Goal: Information Seeking & Learning: Understand process/instructions

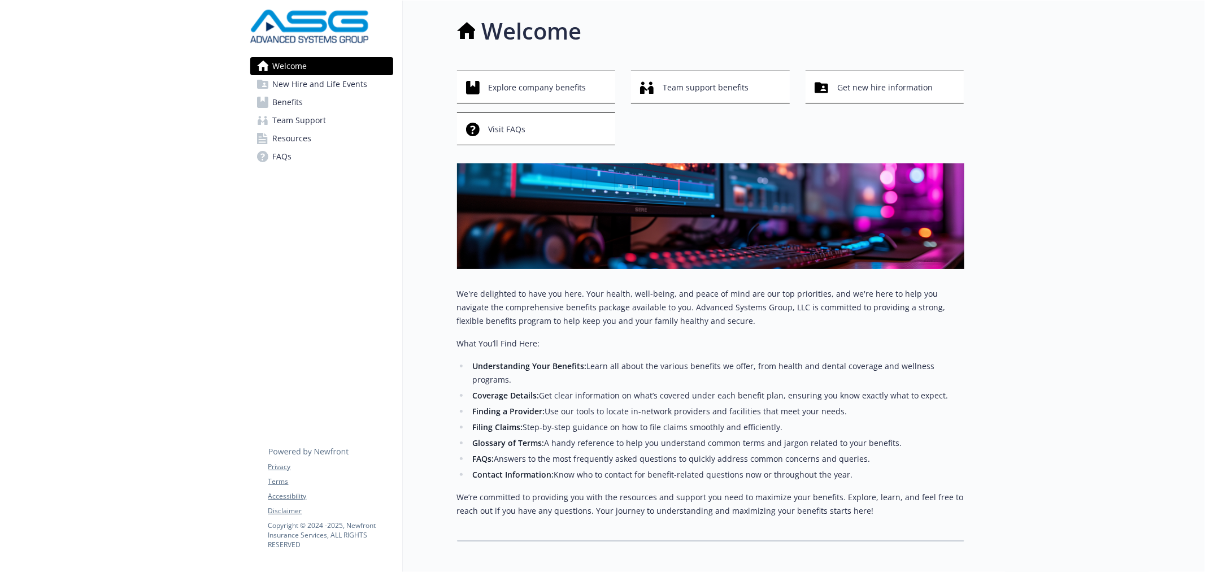
click at [300, 159] on link "FAQs" at bounding box center [321, 156] width 143 height 18
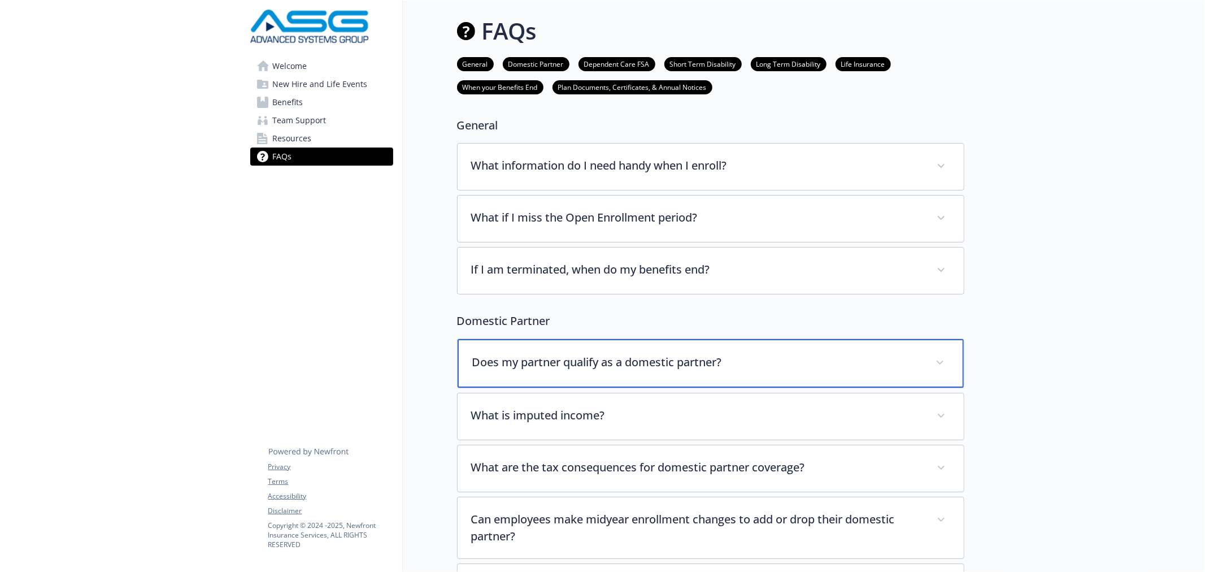
click at [634, 373] on div "Does my partner qualify as a domestic partner?" at bounding box center [711, 363] width 506 height 49
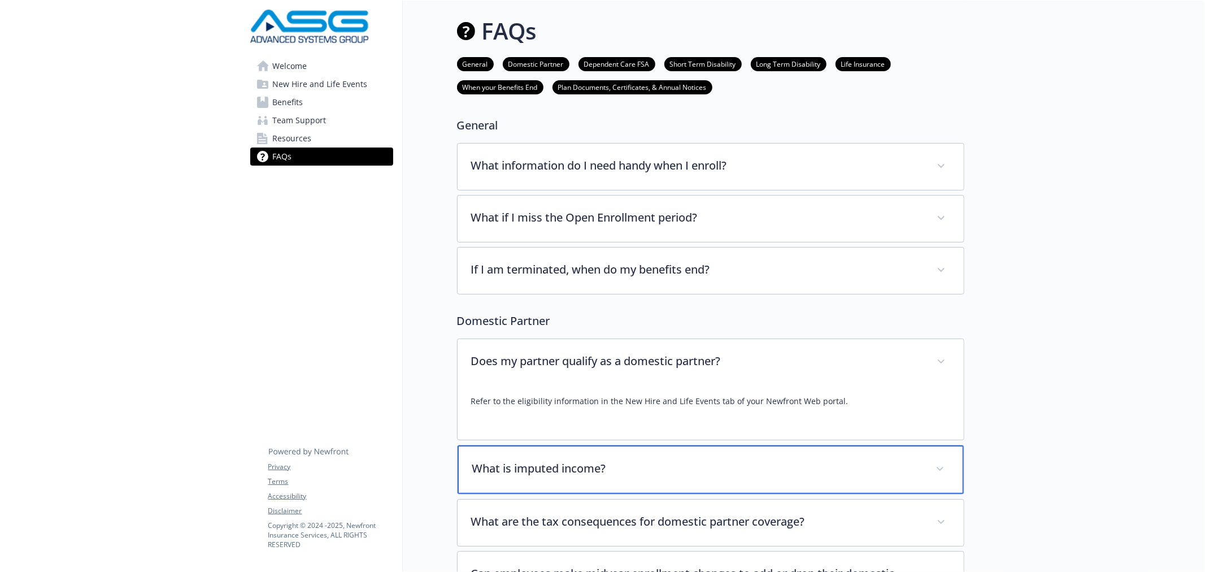
click at [654, 472] on p "What is imputed income?" at bounding box center [697, 468] width 450 height 17
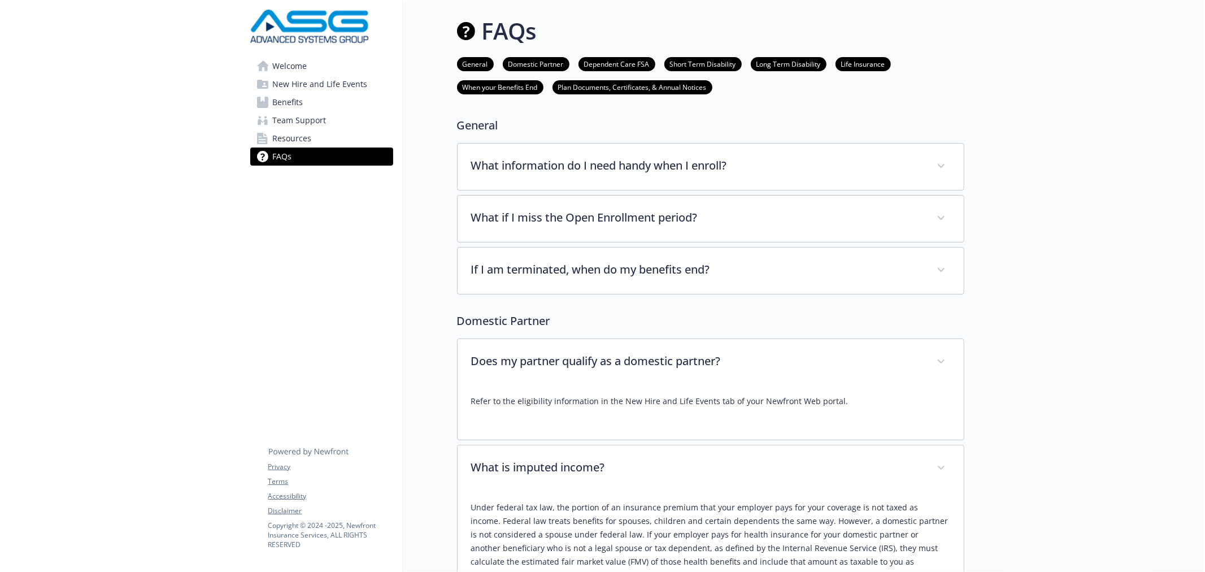
click at [292, 88] on span "New Hire and Life Events" at bounding box center [320, 84] width 95 height 18
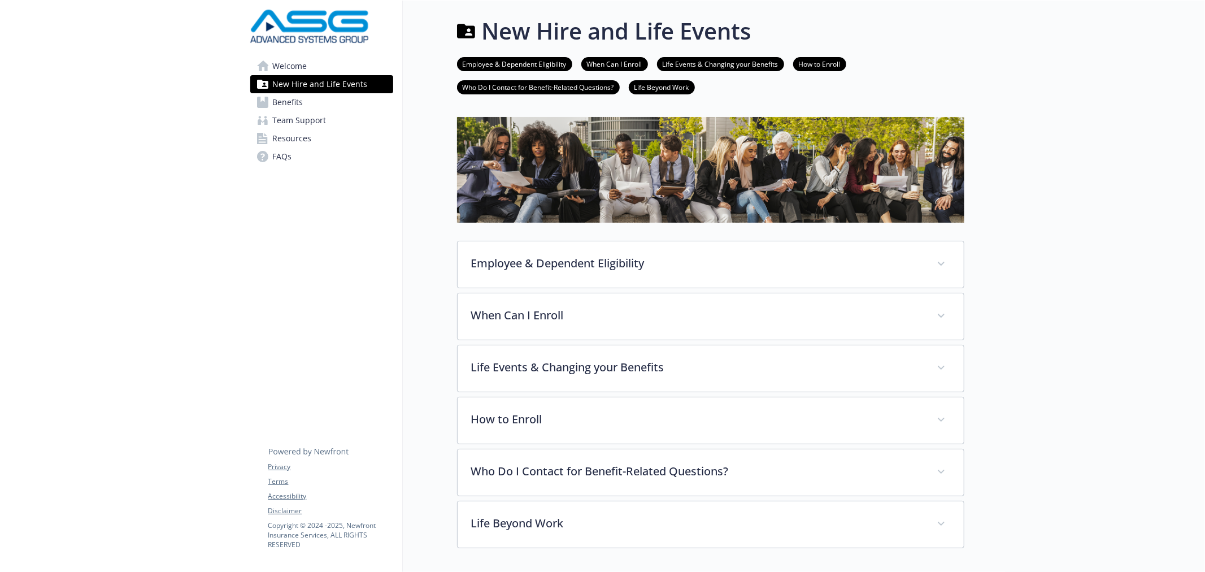
scroll to position [68, 0]
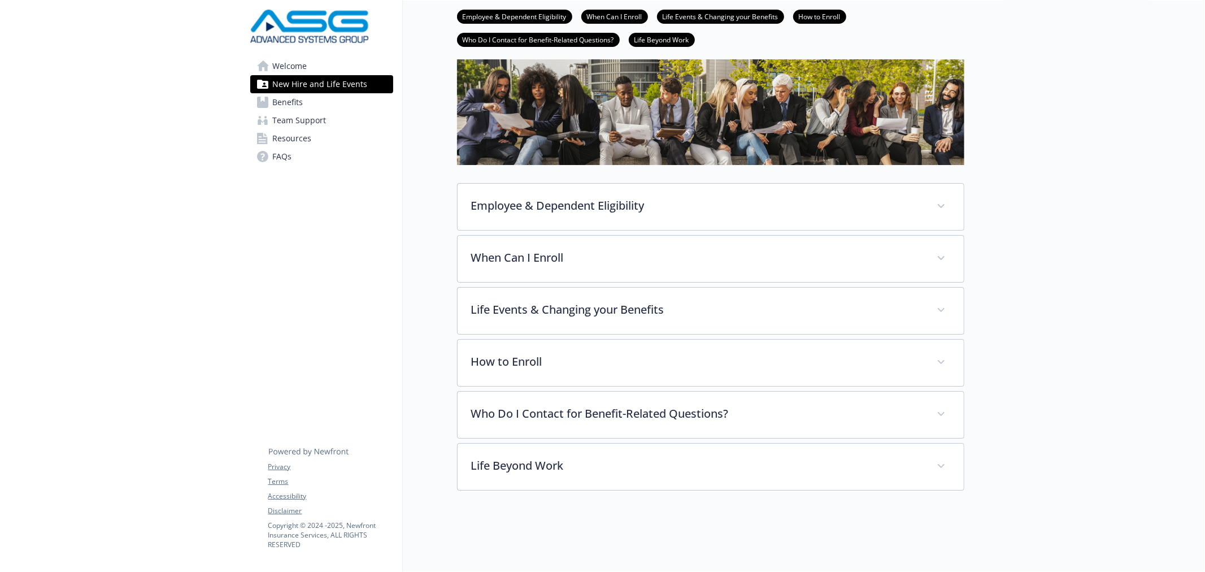
click at [644, 183] on div "Employee & Dependent Eligibility Employee Eligibility [DEMOGRAPHIC_DATA] employ…" at bounding box center [710, 206] width 507 height 47
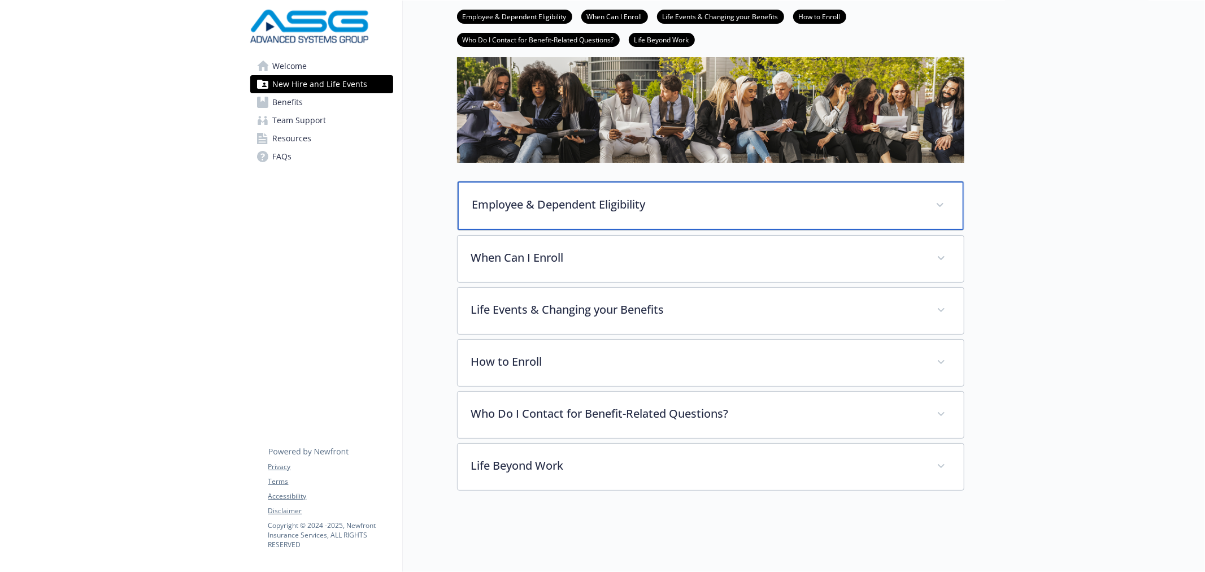
click at [645, 196] on p "Employee & Dependent Eligibility" at bounding box center [697, 204] width 450 height 17
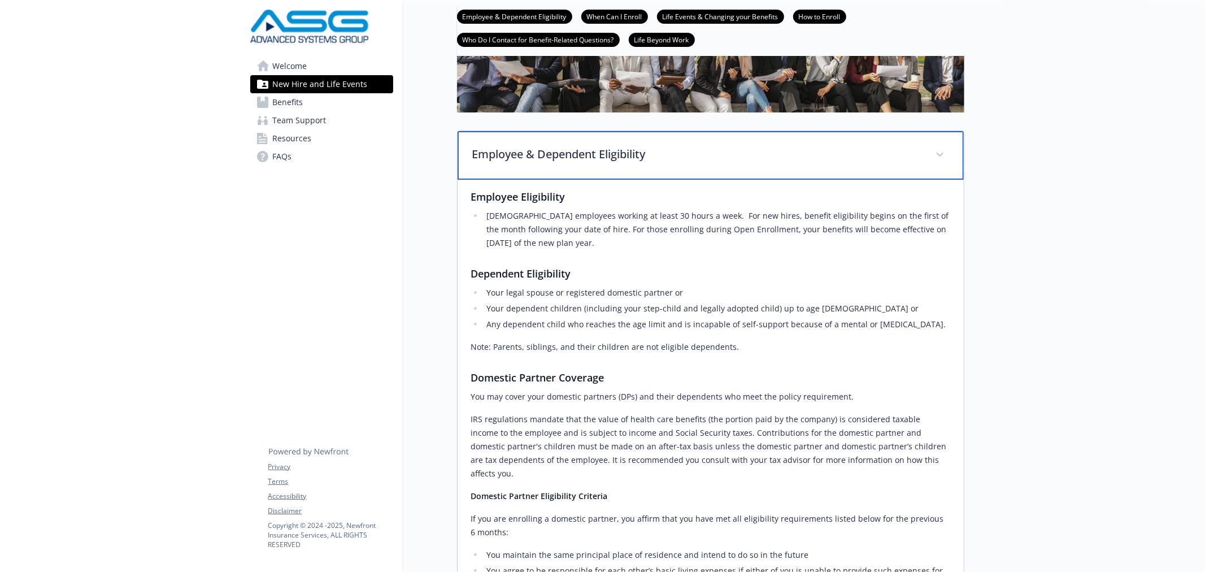
scroll to position [130, 0]
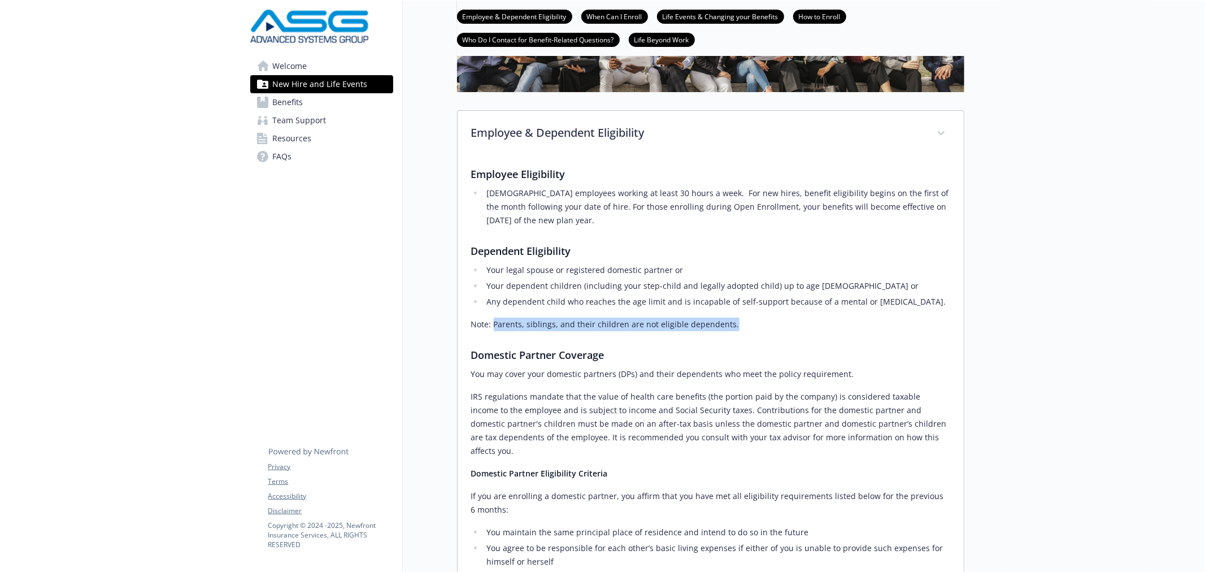
drag, startPoint x: 737, startPoint y: 326, endPoint x: 493, endPoint y: 325, distance: 243.5
click at [493, 325] on p "Note: Parents, siblings, and their children are not eligible dependents." at bounding box center [710, 324] width 479 height 14
copy p "Parents, siblings, and their children are not eligible dependents."
